Goal: Use online tool/utility: Use online tool/utility

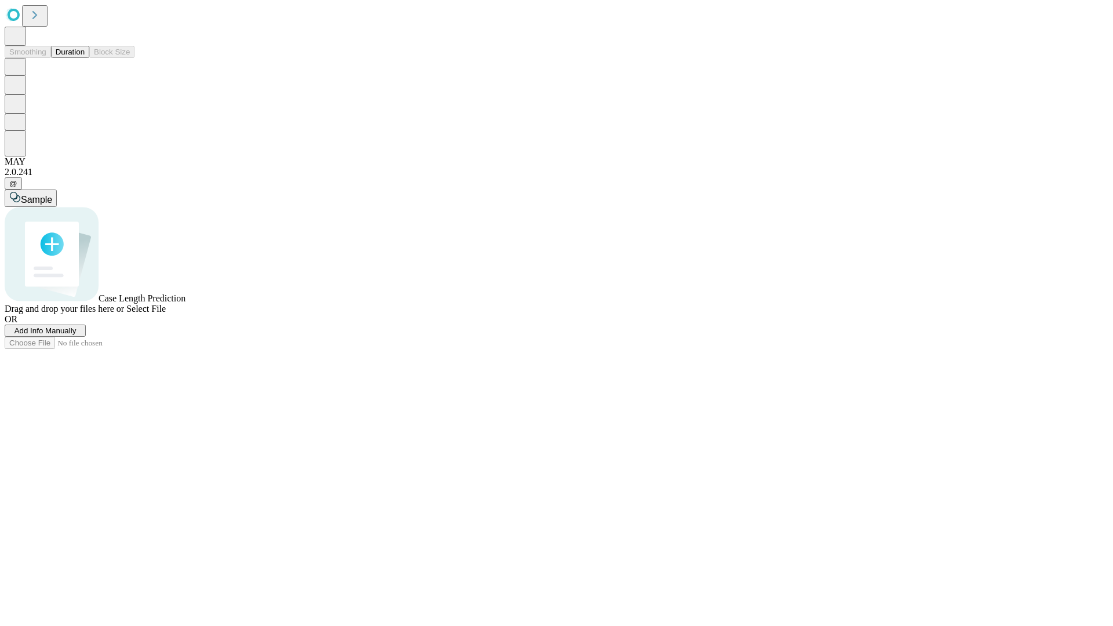
click at [85, 58] on button "Duration" at bounding box center [70, 52] width 38 height 12
click at [52, 195] on span "Sample" at bounding box center [36, 200] width 31 height 10
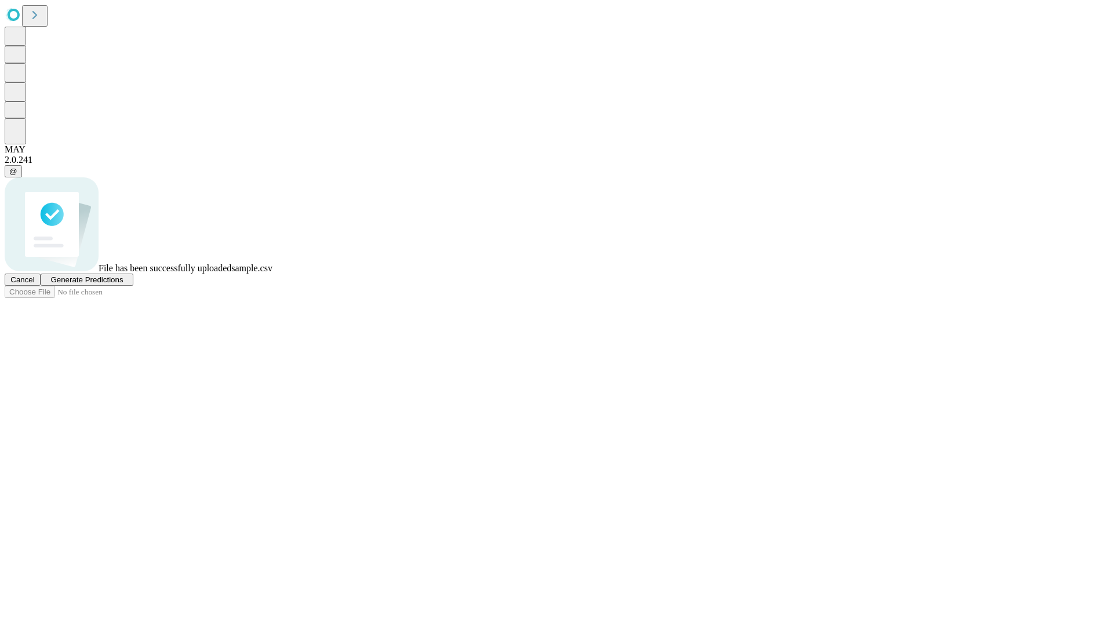
click at [123, 284] on span "Generate Predictions" at bounding box center [86, 279] width 72 height 9
